Goal: Information Seeking & Learning: Learn about a topic

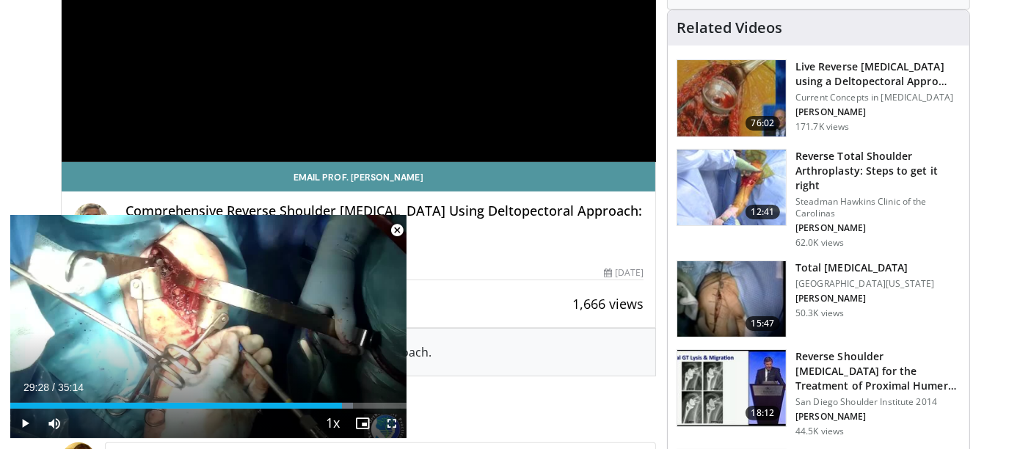
scroll to position [326, 0]
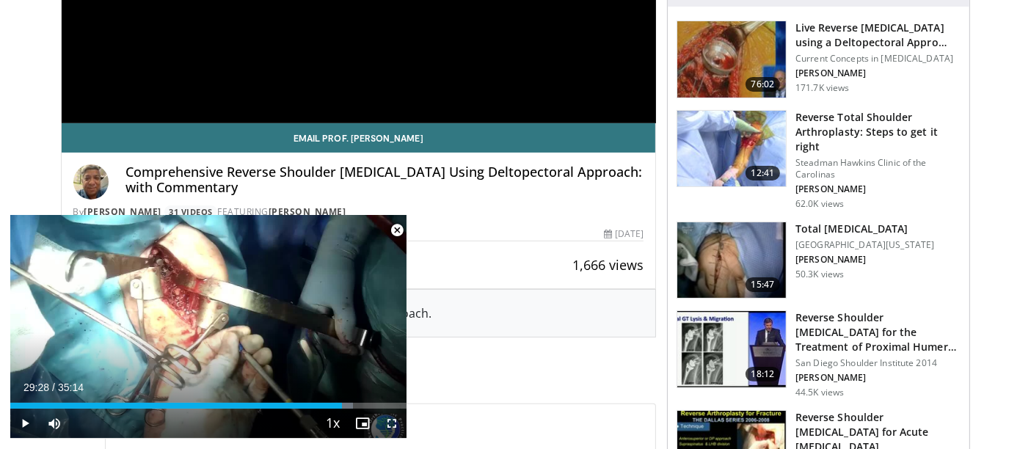
click at [398, 230] on span "Video Player" at bounding box center [396, 230] width 29 height 29
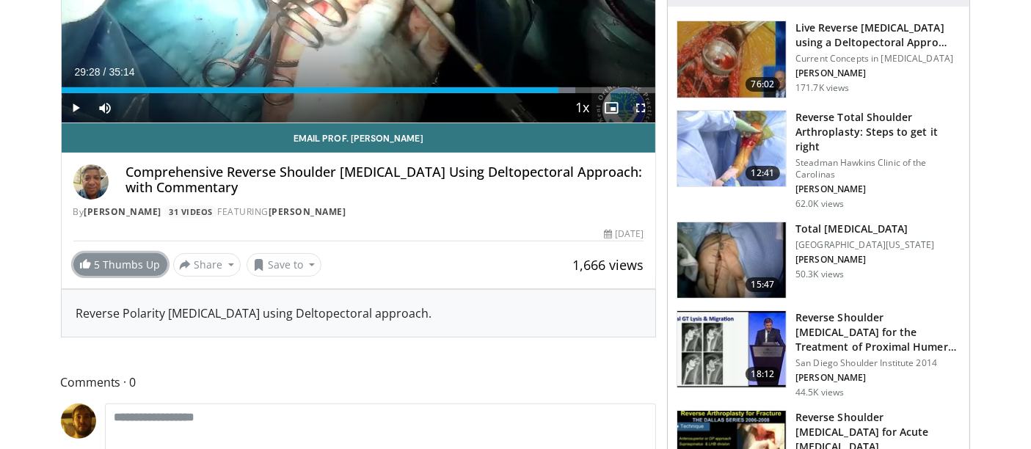
click at [153, 269] on link "5 Thumbs Up" at bounding box center [120, 264] width 94 height 23
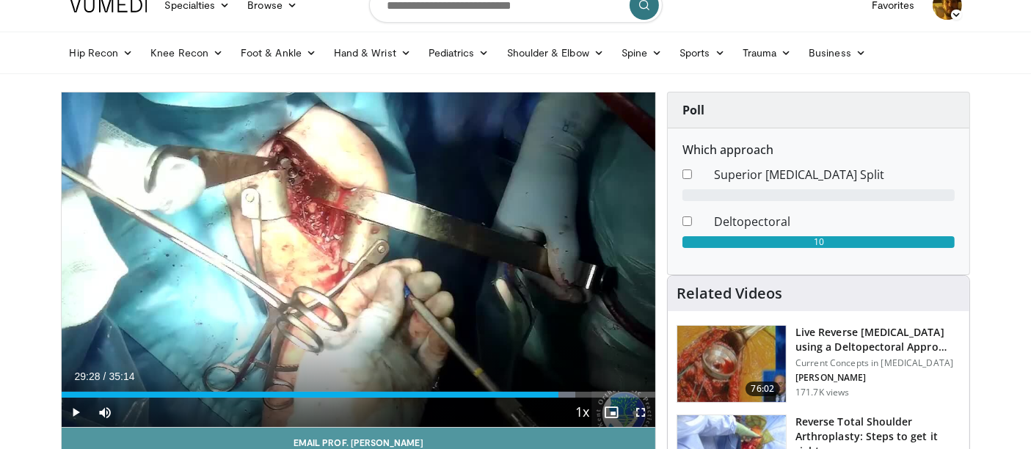
scroll to position [0, 0]
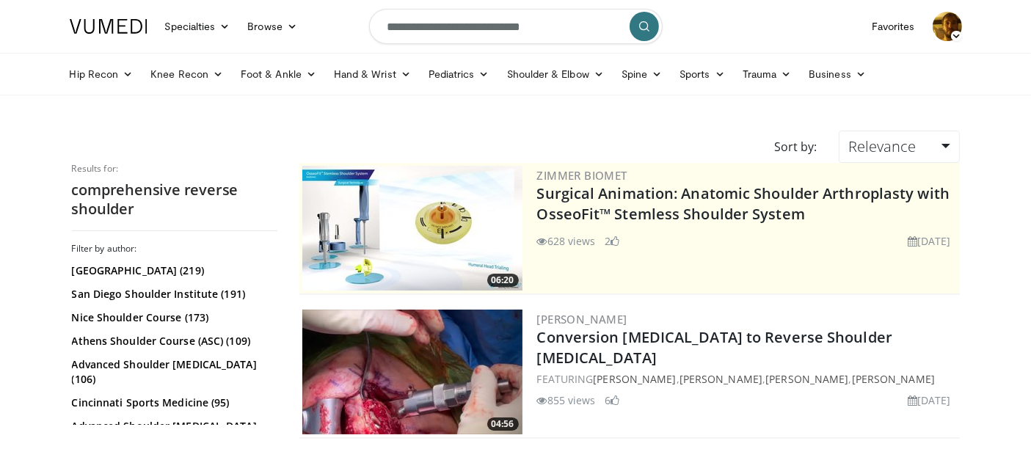
click at [641, 30] on icon "submit" at bounding box center [644, 27] width 12 height 12
click at [610, 29] on icon "button" at bounding box center [612, 27] width 12 height 12
type input "**********"
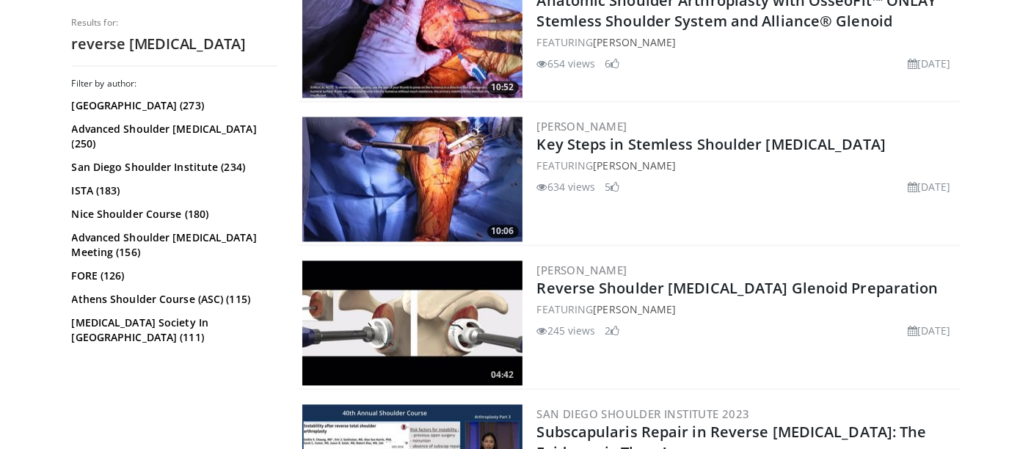
scroll to position [3098, 0]
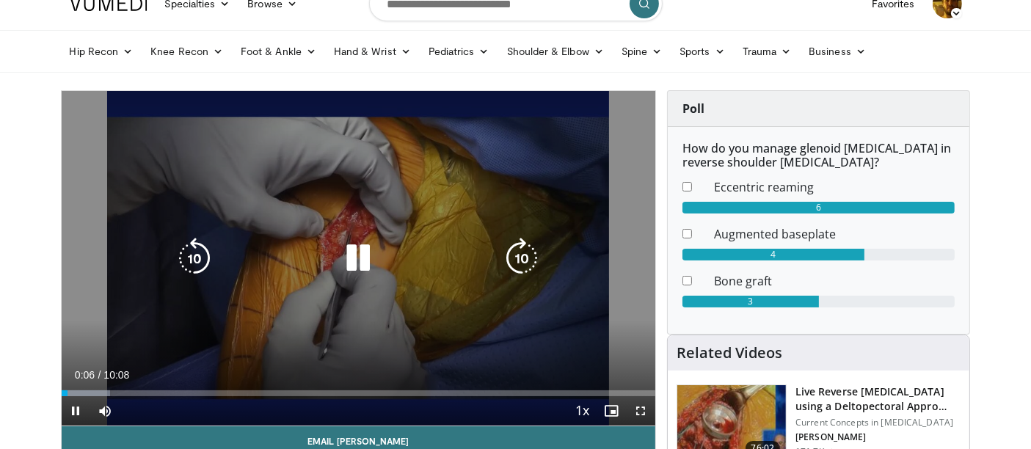
scroll to position [163, 0]
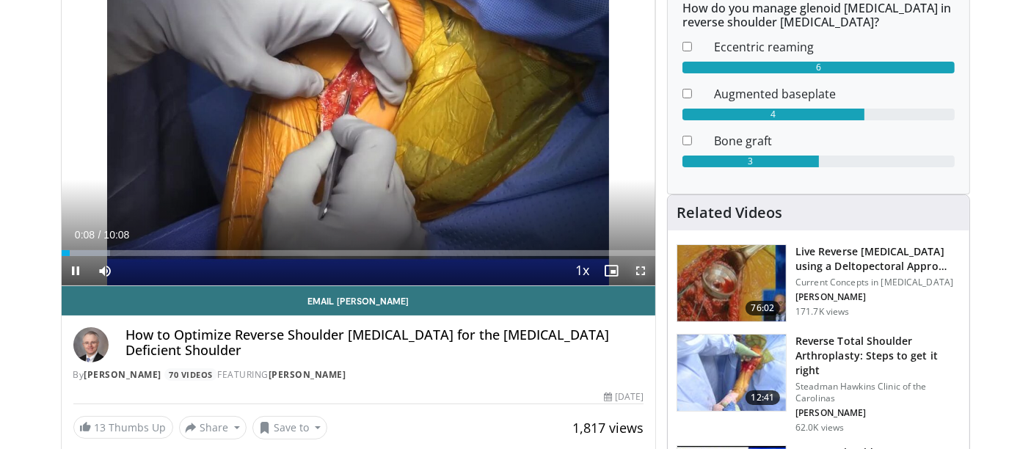
click at [638, 275] on span "Video Player" at bounding box center [640, 270] width 29 height 29
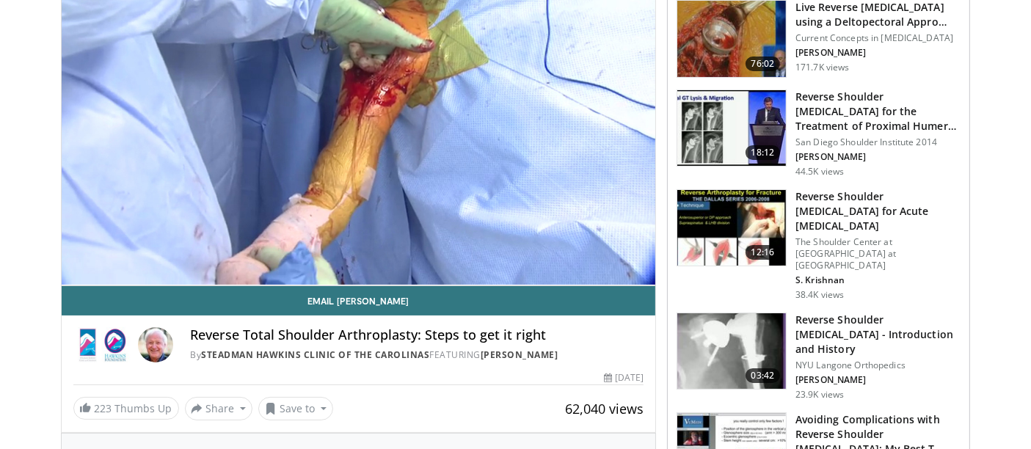
scroll to position [109, 0]
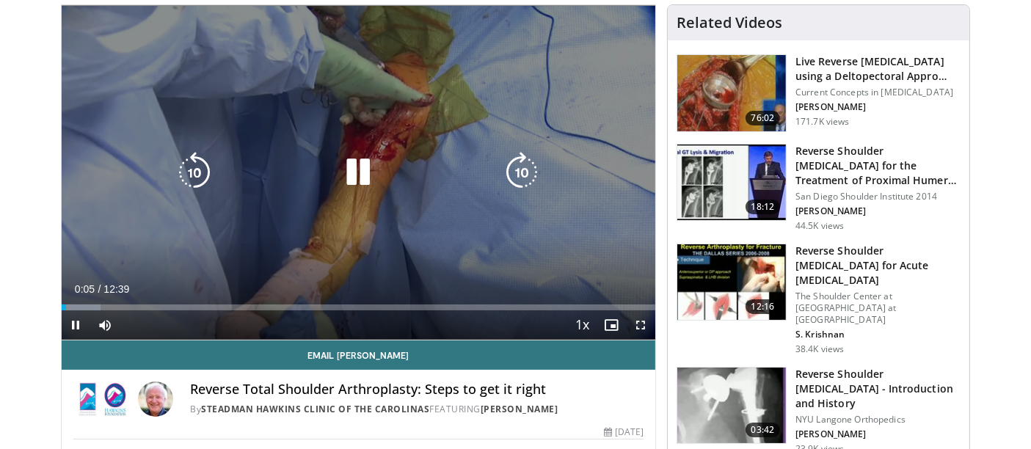
click at [364, 181] on icon "Video Player" at bounding box center [358, 172] width 41 height 41
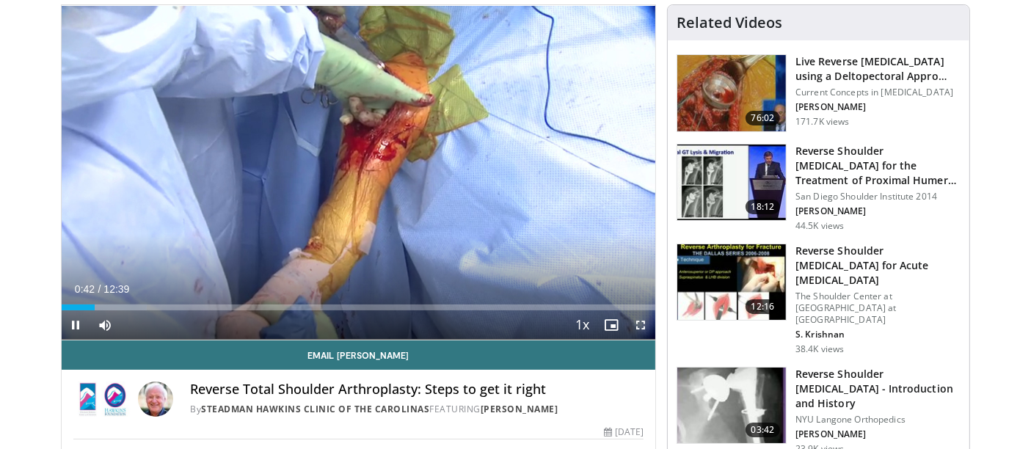
click at [636, 321] on span "Video Player" at bounding box center [640, 324] width 29 height 29
